Goal: Complete application form

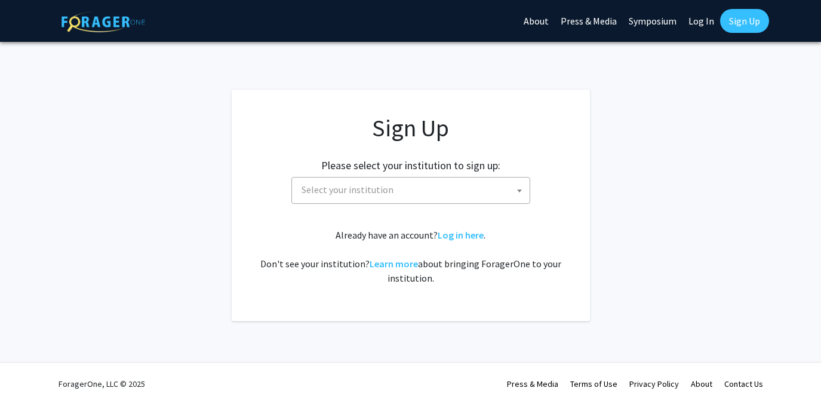
click at [472, 193] on span "Select your institution" at bounding box center [413, 189] width 233 height 24
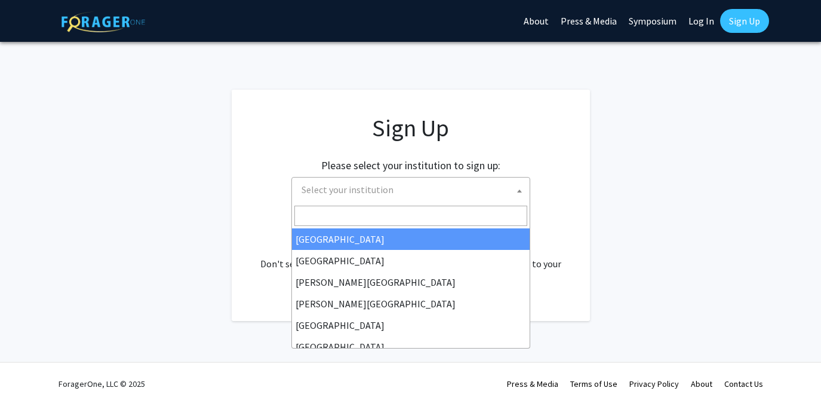
type input "画"
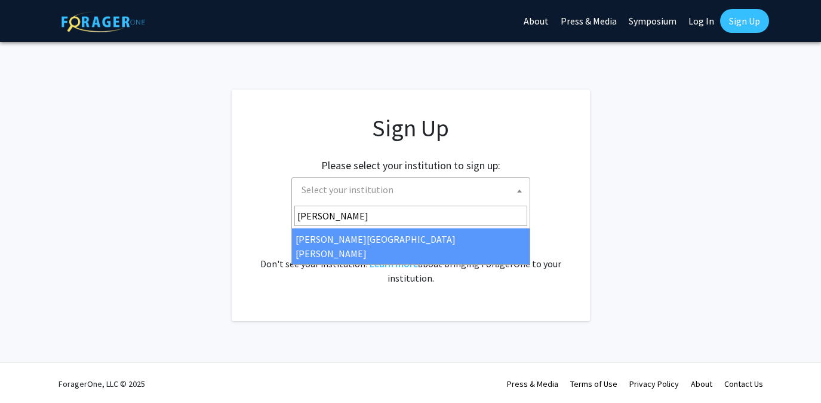
type input "johns"
select select "1"
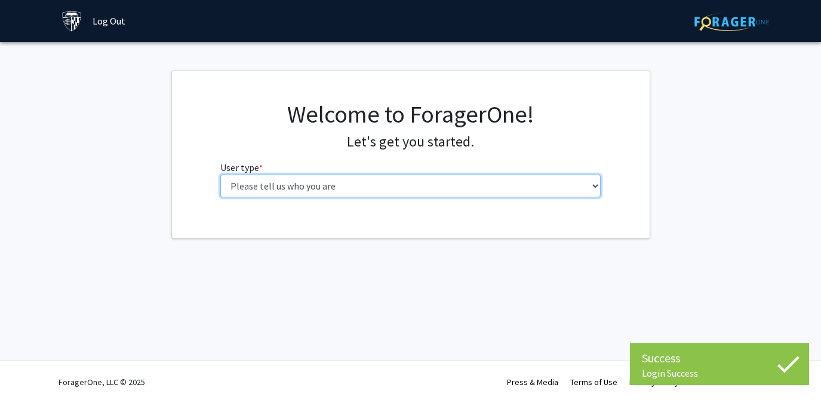
select select "2: masters"
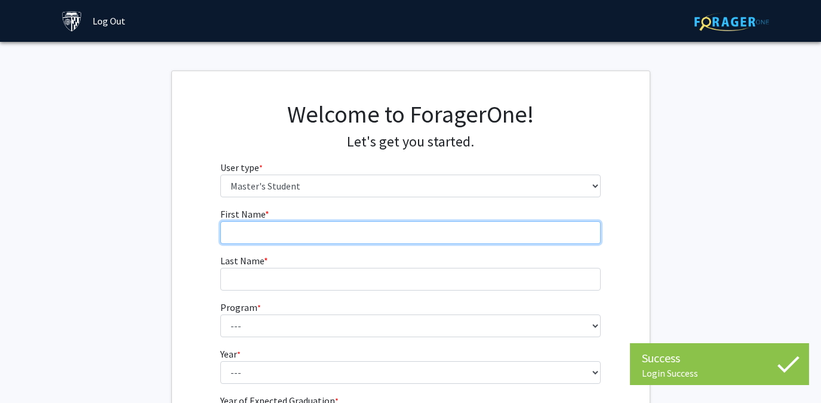
click at [463, 224] on input "First Name * required" at bounding box center [410, 232] width 380 height 23
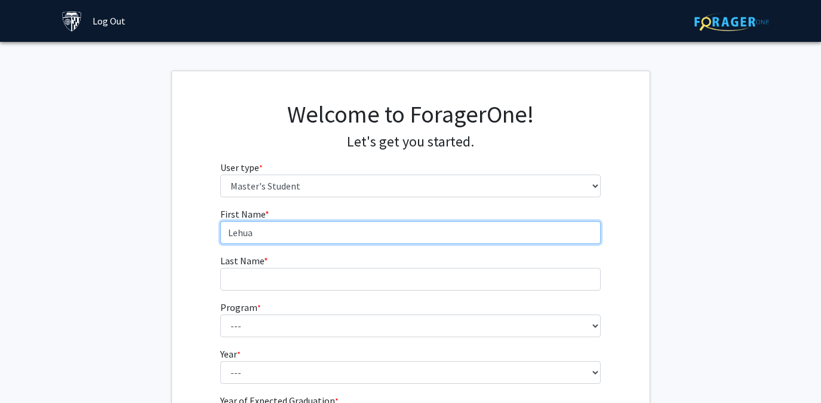
type input "Lehua"
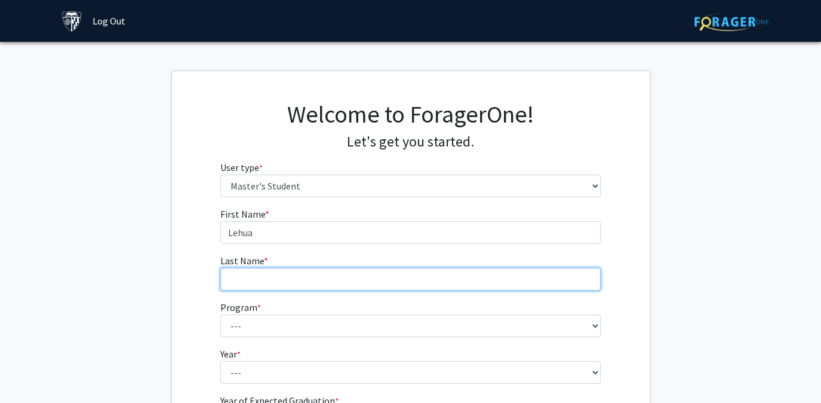
click at [459, 279] on input "Last Name * required" at bounding box center [410, 279] width 380 height 23
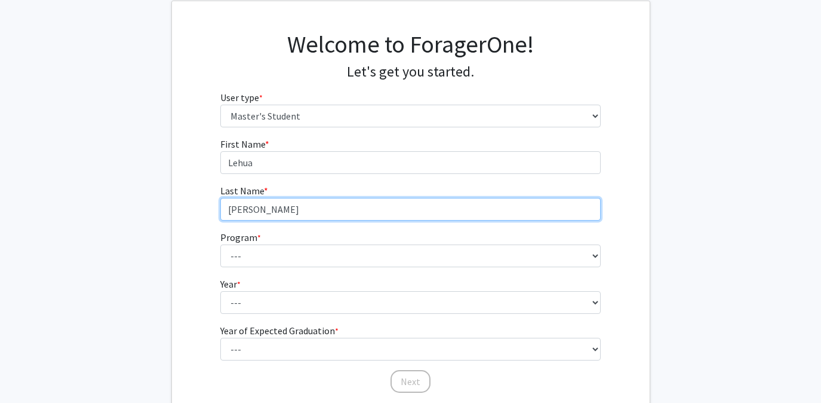
scroll to position [70, 0]
type input "Tian"
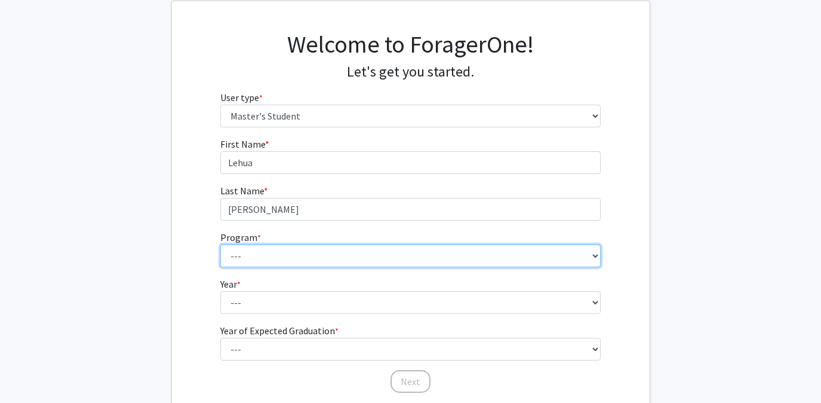
select select "100: 85"
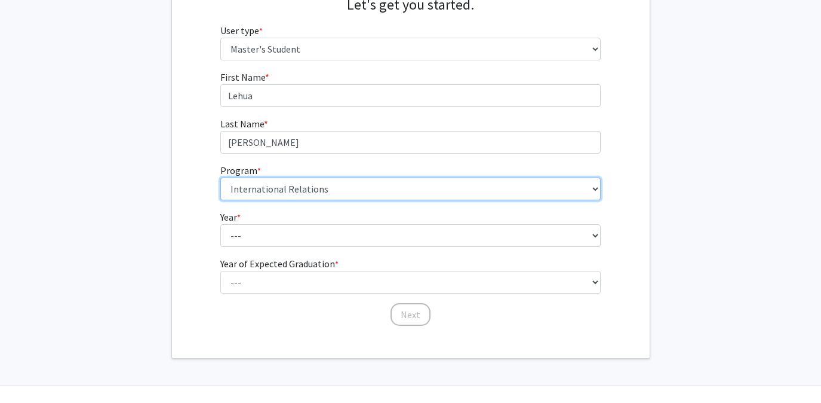
scroll to position [141, 0]
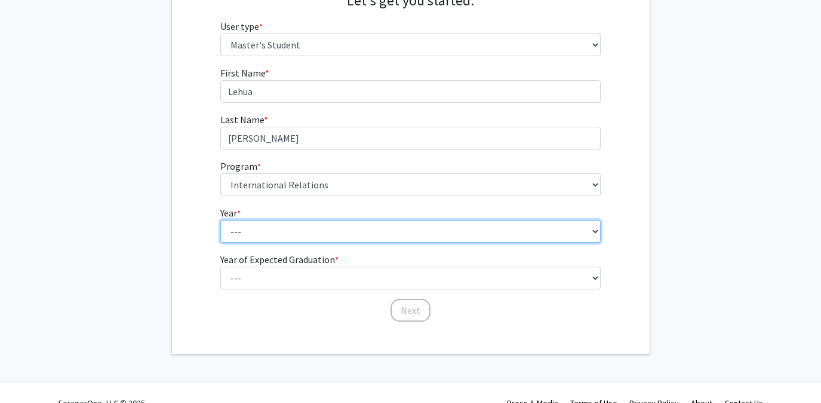
select select "2: second_year"
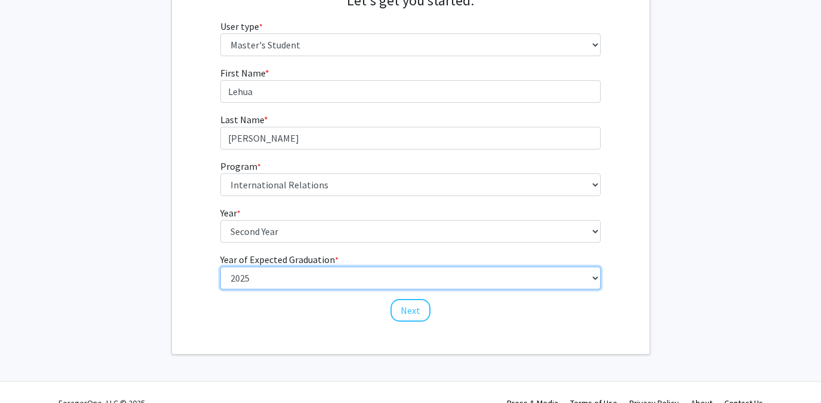
select select "2: 2026"
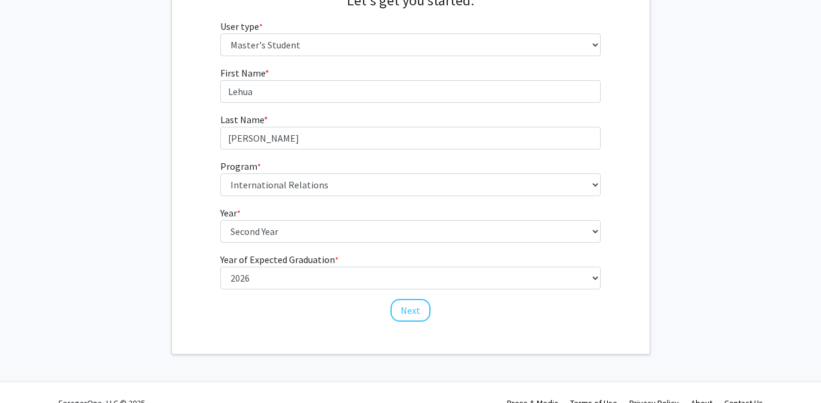
click at [359, 341] on div "Welcome to ForagerOne! Let's get you started. User type * required Please tell …" at bounding box center [411, 141] width 478 height 423
click at [407, 313] on button "Next" at bounding box center [411, 310] width 40 height 23
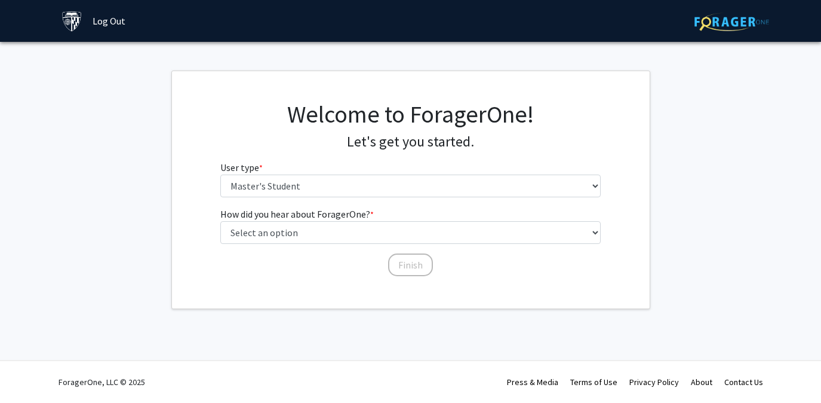
scroll to position [0, 0]
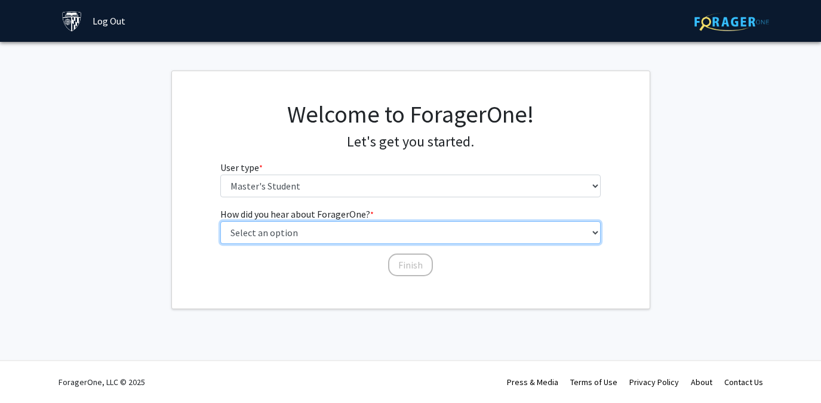
select select "3: university_website"
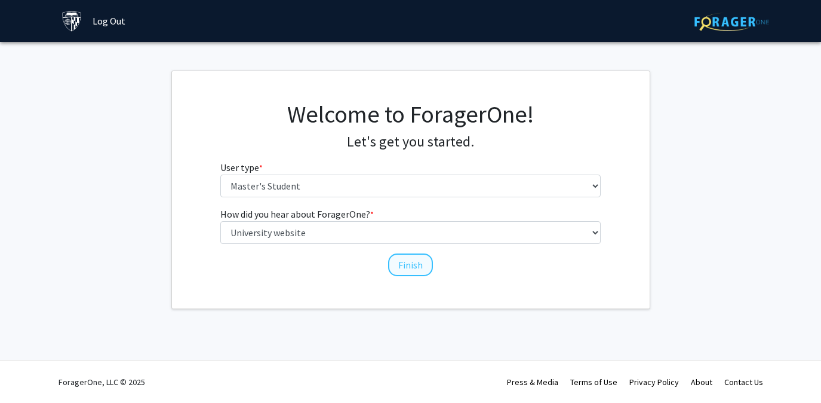
click at [404, 264] on button "Finish" at bounding box center [410, 264] width 45 height 23
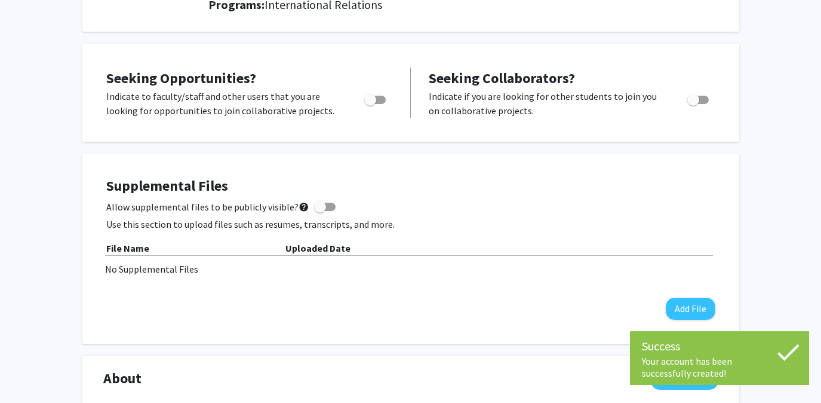
scroll to position [182, 0]
click at [376, 103] on span "Toggle" at bounding box center [374, 99] width 21 height 8
click at [370, 104] on input "Are you actively seeking opportunities?" at bounding box center [370, 103] width 1 height 1
checkbox input "true"
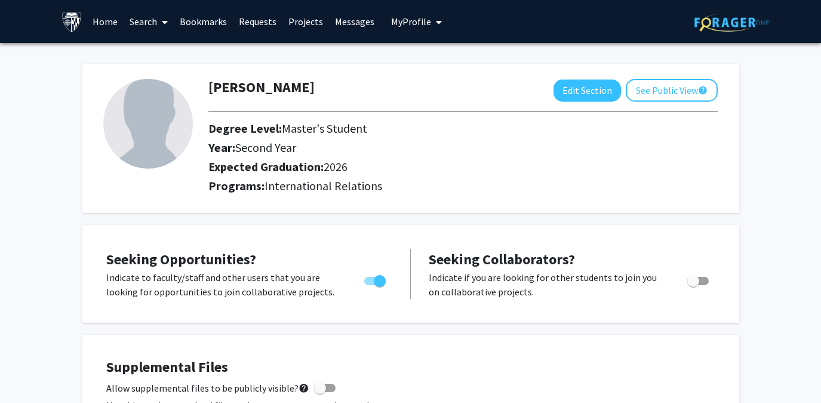
scroll to position [0, 0]
